Goal: Obtain resource: Download file/media

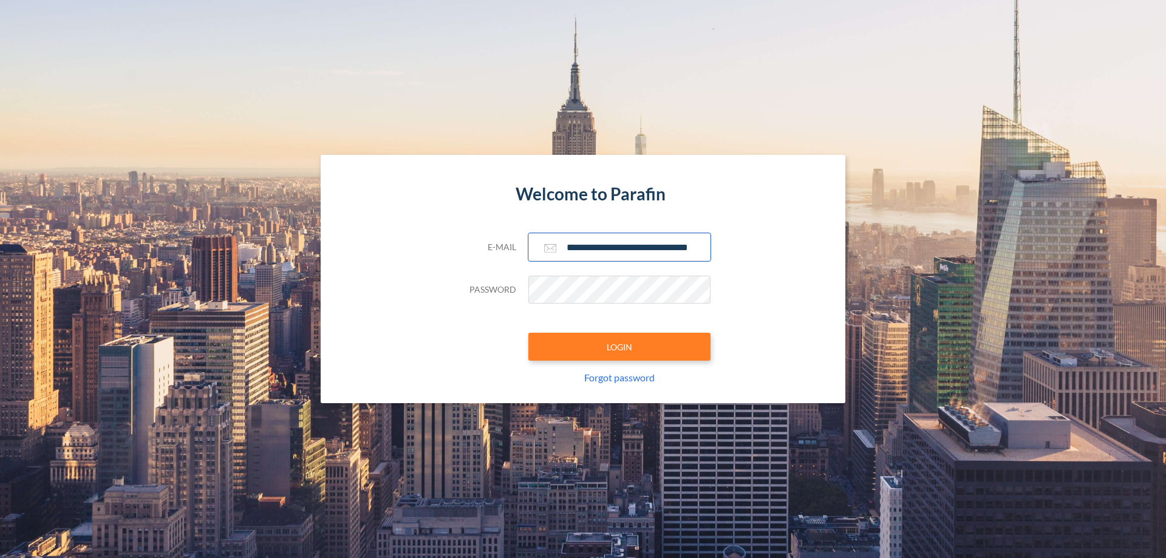
type input "**********"
click at [619, 347] on button "LOGIN" at bounding box center [619, 347] width 182 height 28
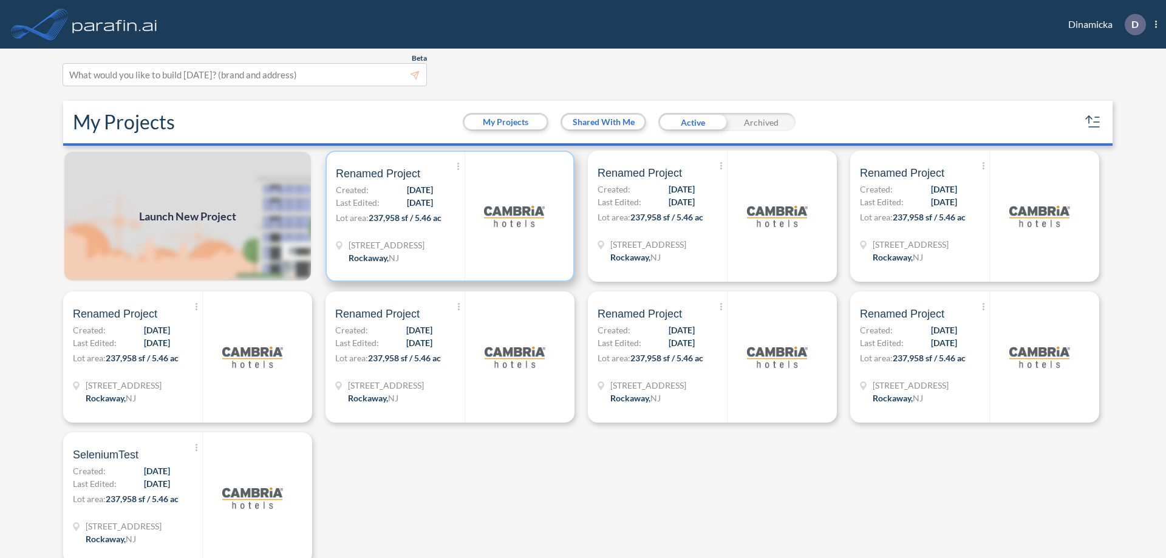
scroll to position [3, 0]
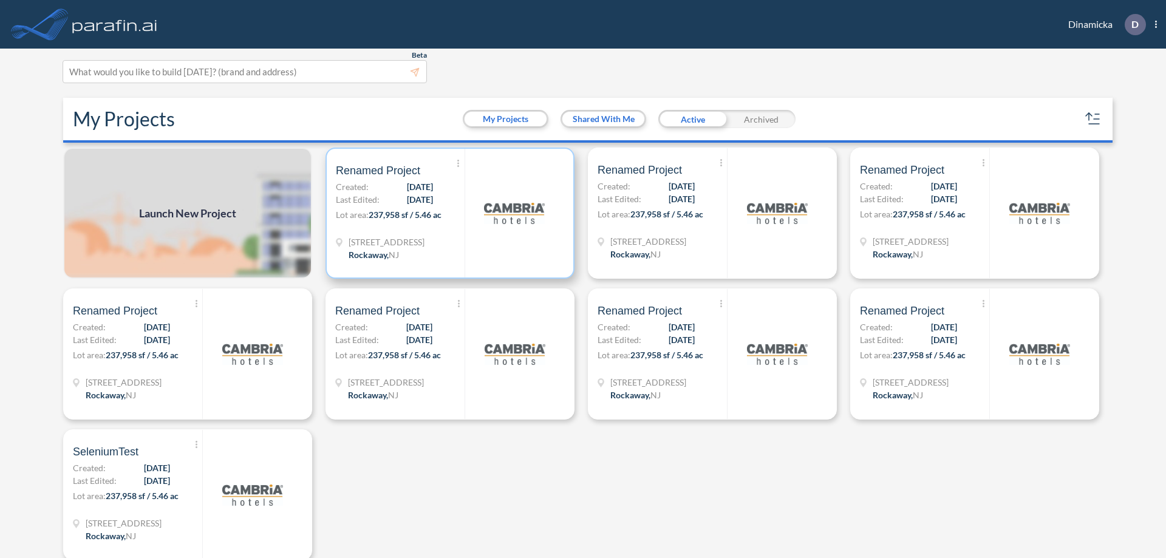
click at [447, 213] on p "Lot area: 237,958 sf / 5.46 ac" at bounding box center [400, 217] width 129 height 18
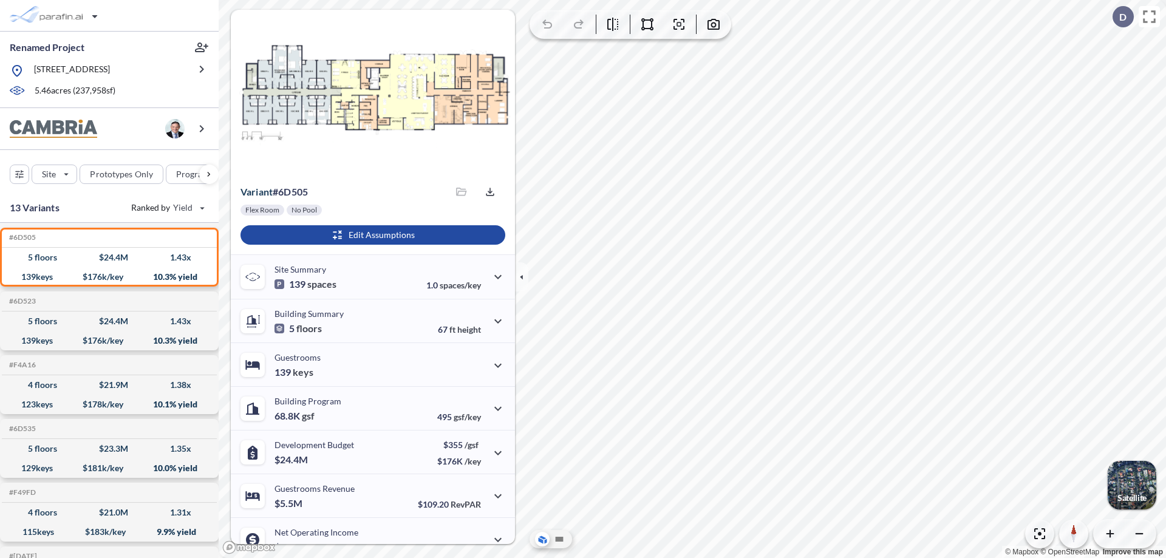
scroll to position [61, 0]
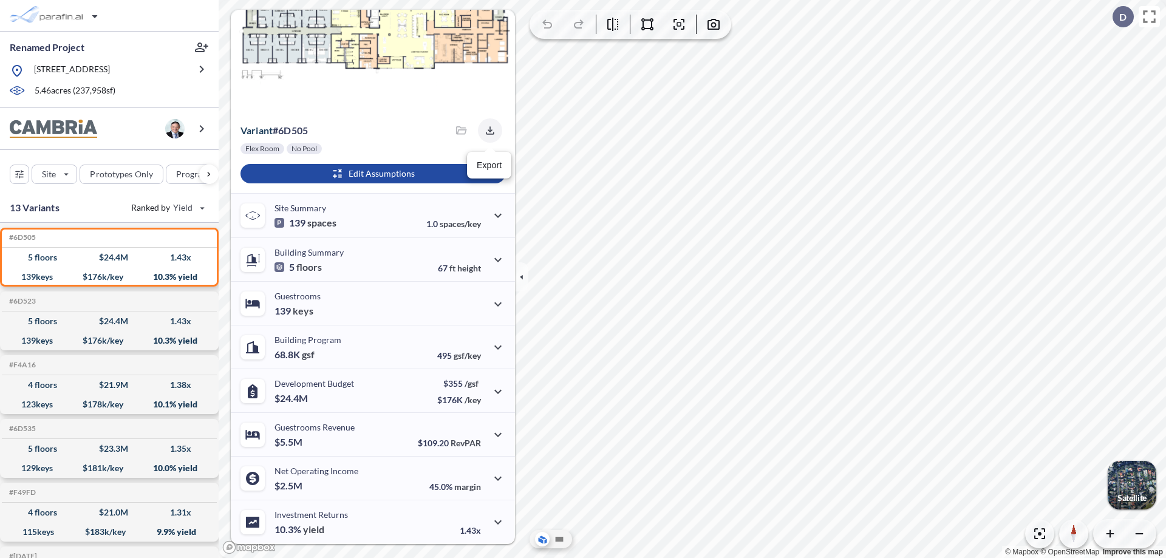
click at [486, 131] on icon "button" at bounding box center [490, 130] width 8 height 8
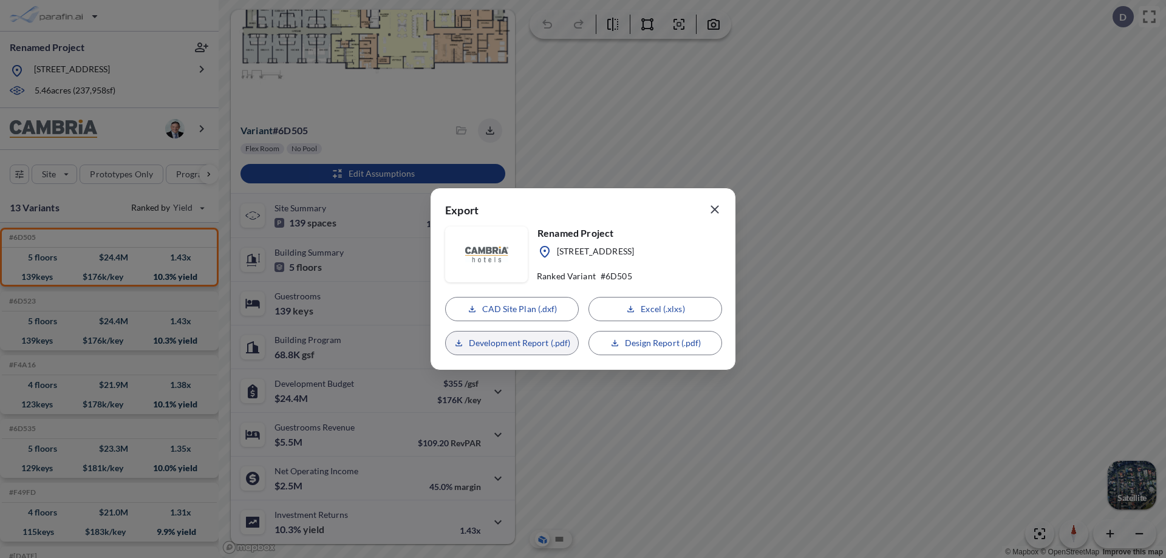
click at [512, 343] on p "Development Report (.pdf)" at bounding box center [520, 343] width 102 height 12
